Goal: Task Accomplishment & Management: Use online tool/utility

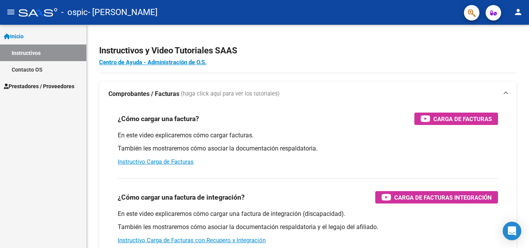
click at [58, 86] on span "Prestadores / Proveedores" at bounding box center [39, 86] width 70 height 9
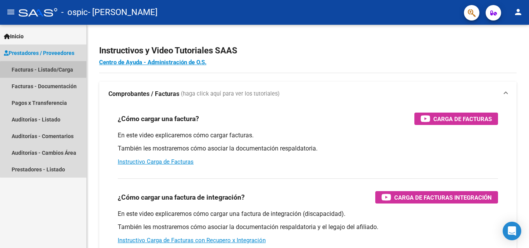
click at [60, 72] on link "Facturas - Listado/Carga" at bounding box center [43, 69] width 86 height 17
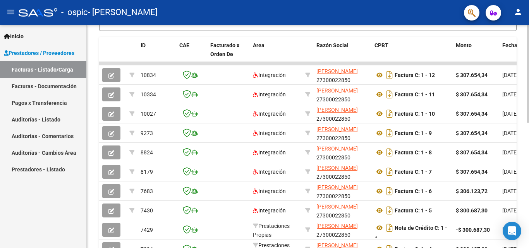
click at [527, 239] on div at bounding box center [528, 136] width 2 height 223
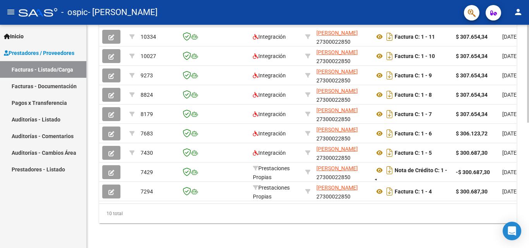
click at [529, 243] on div at bounding box center [528, 136] width 2 height 223
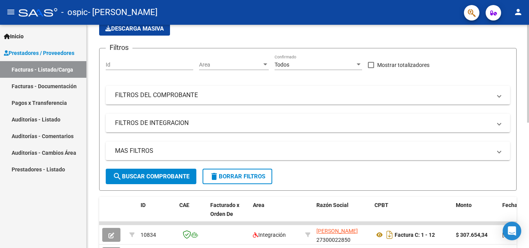
click at [528, 31] on div at bounding box center [528, 136] width 2 height 223
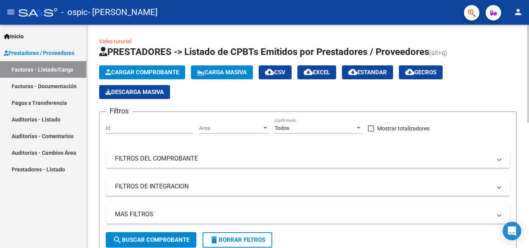
click at [528, 31] on div at bounding box center [528, 136] width 2 height 223
